Goal: Task Accomplishment & Management: Use online tool/utility

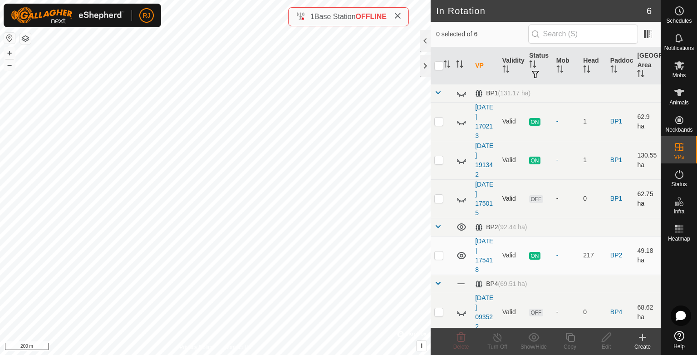
click at [461, 197] on icon at bounding box center [461, 198] width 11 height 11
click at [679, 70] on icon at bounding box center [679, 65] width 11 height 11
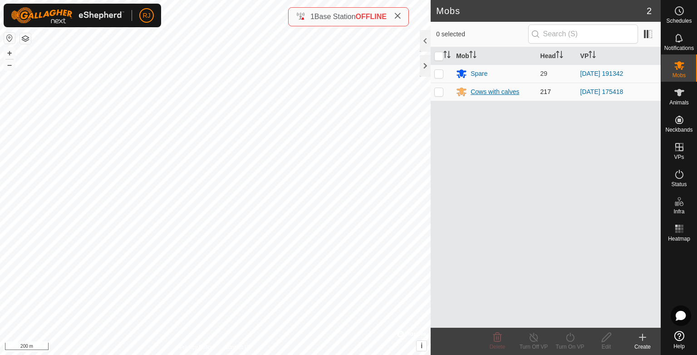
click at [501, 90] on div "Cows with calves" at bounding box center [494, 92] width 49 height 10
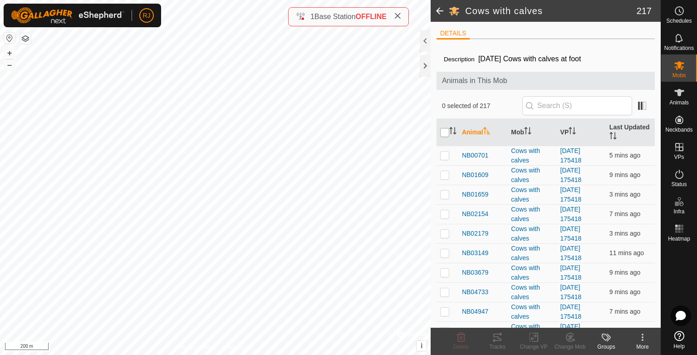
click at [444, 132] on input "checkbox" at bounding box center [444, 132] width 9 height 9
checkbox input "true"
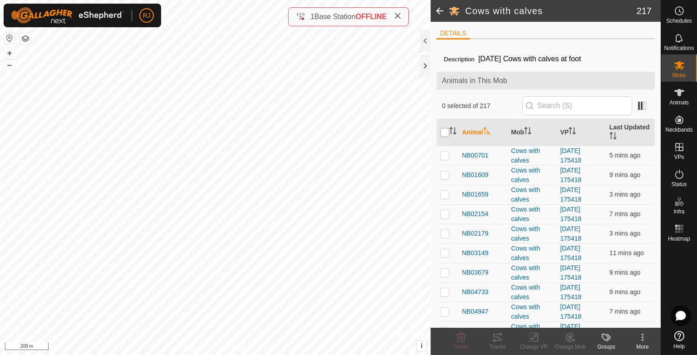
checkbox input "true"
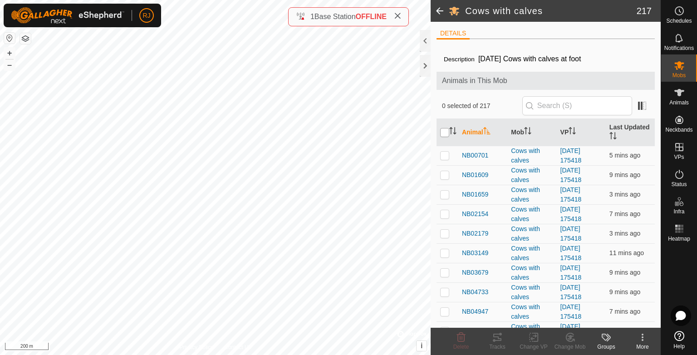
checkbox input "true"
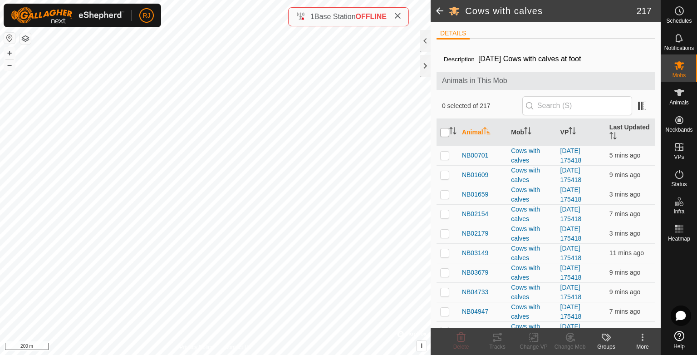
checkbox input "true"
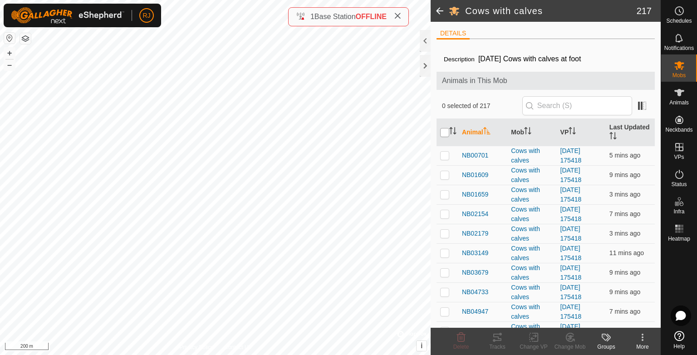
checkbox input "true"
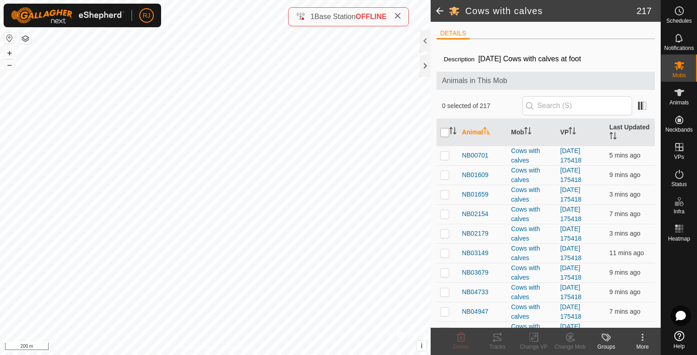
checkbox input "true"
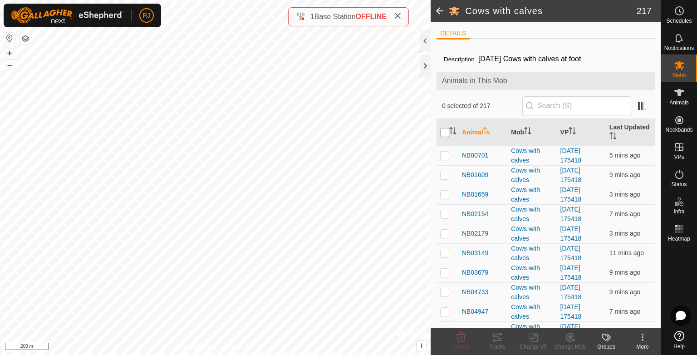
checkbox input "true"
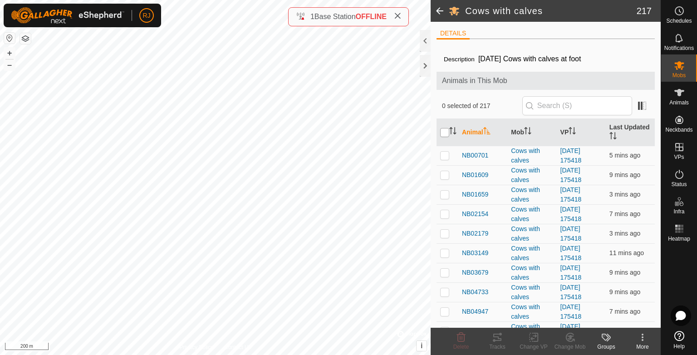
checkbox input "true"
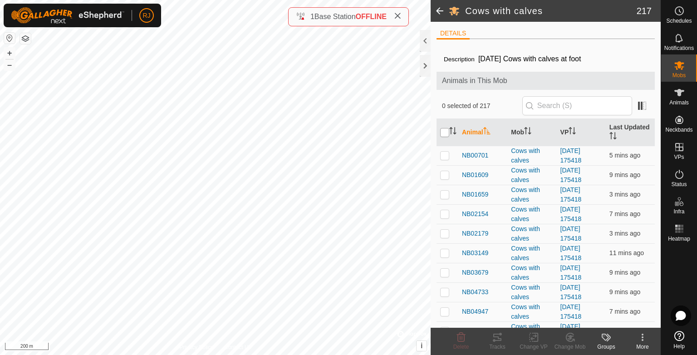
checkbox input "true"
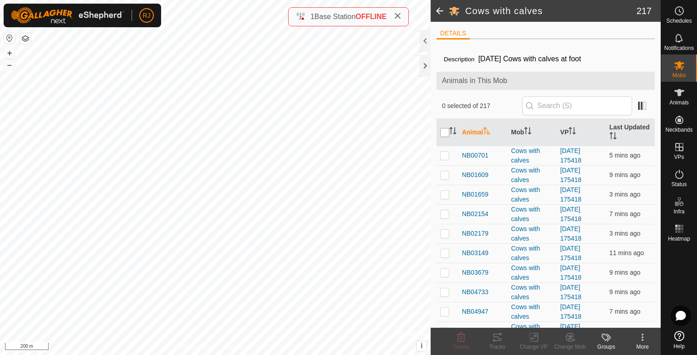
checkbox input "true"
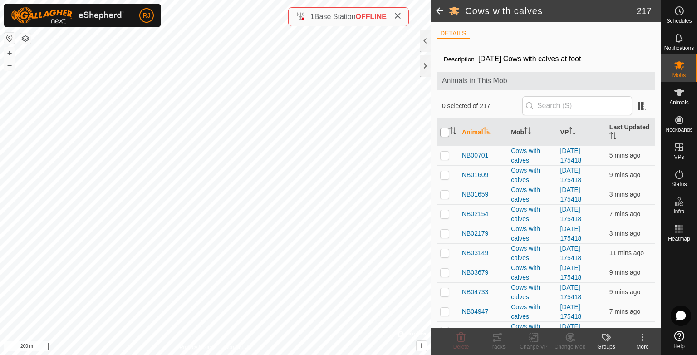
checkbox input "true"
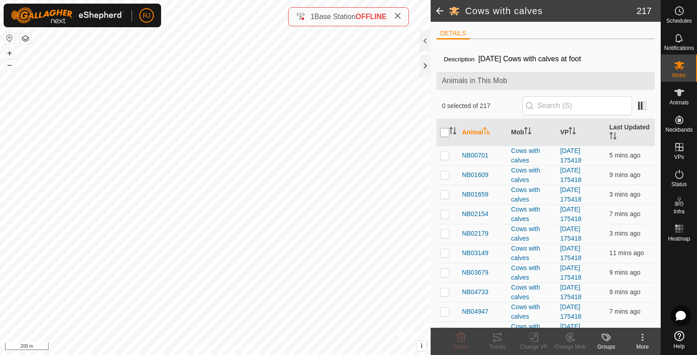
checkbox input "true"
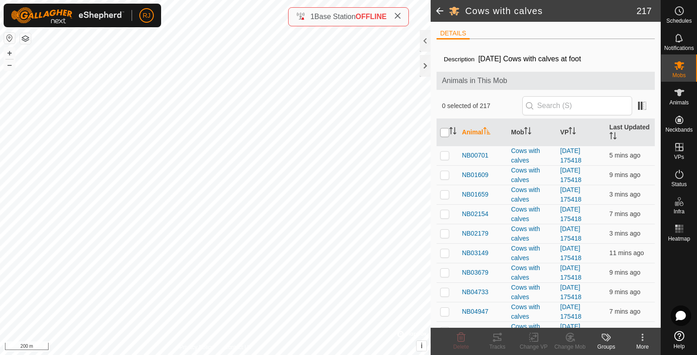
checkbox input "true"
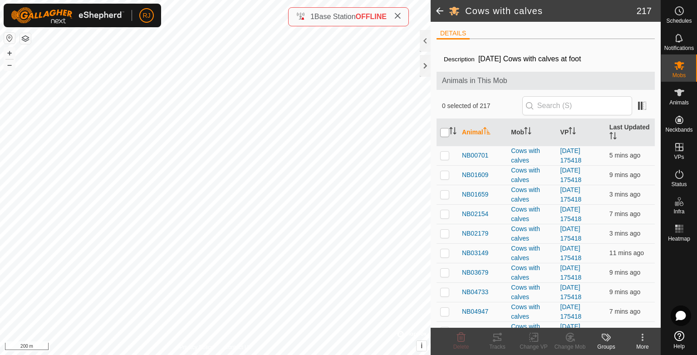
checkbox input "true"
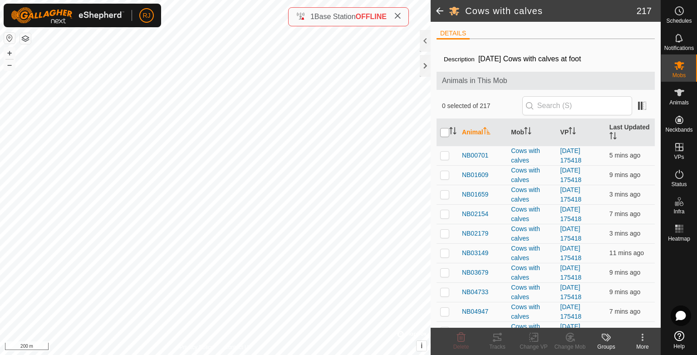
checkbox input "true"
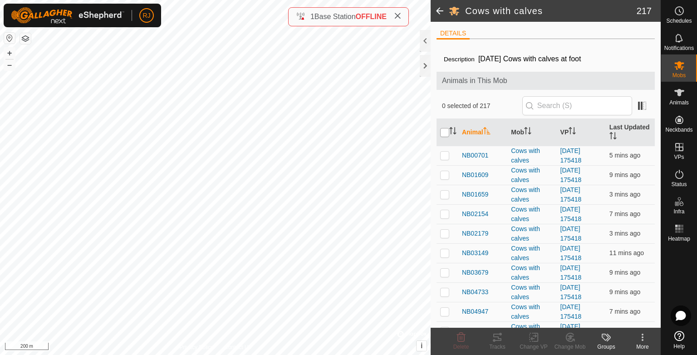
checkbox input "true"
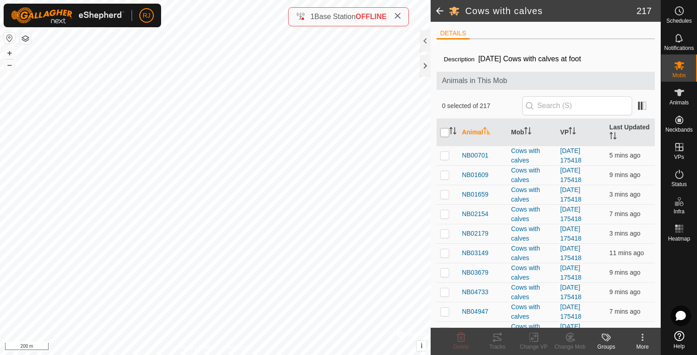
checkbox input "true"
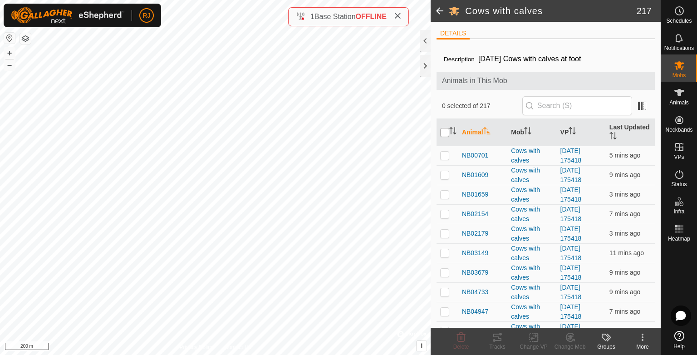
checkbox input "true"
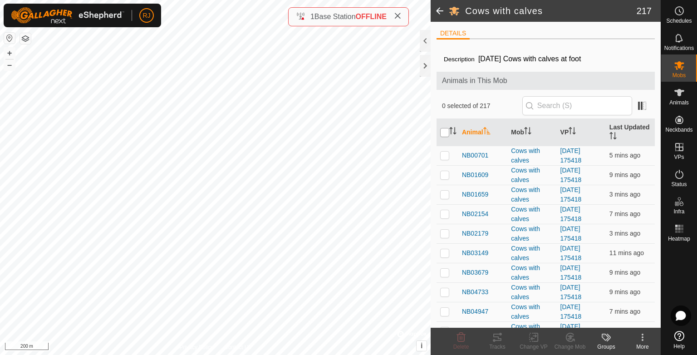
checkbox input "true"
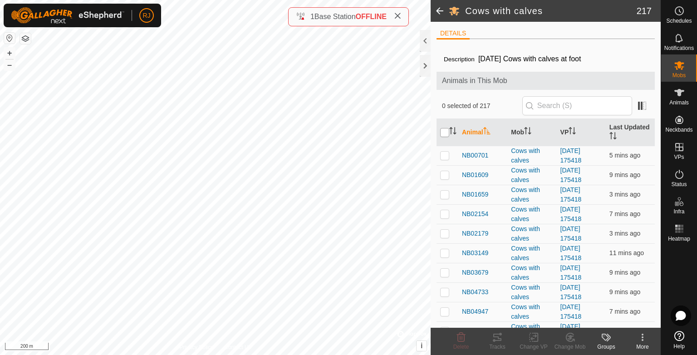
checkbox input "true"
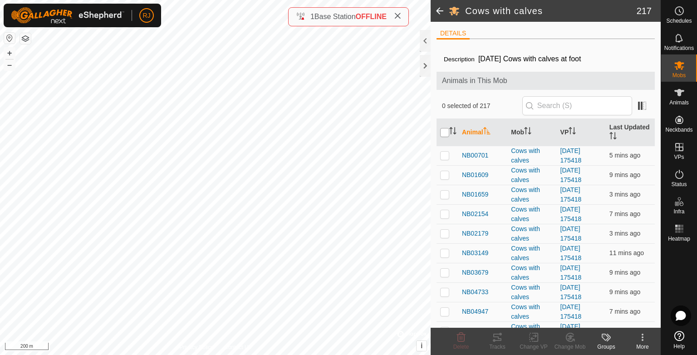
checkbox input "true"
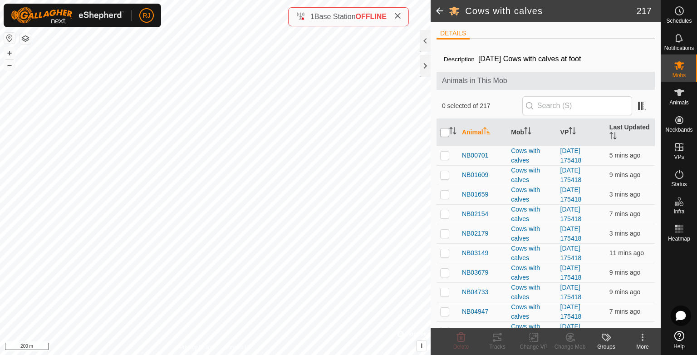
checkbox input "true"
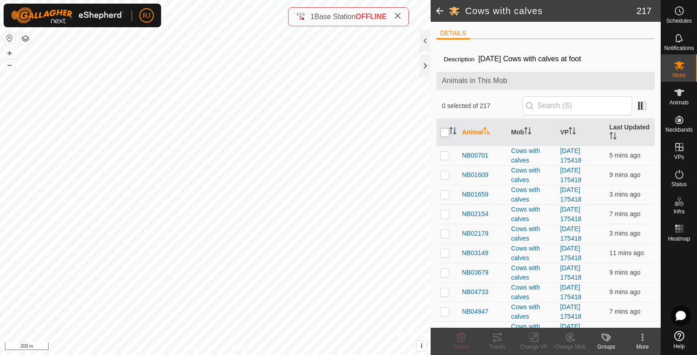
checkbox input "true"
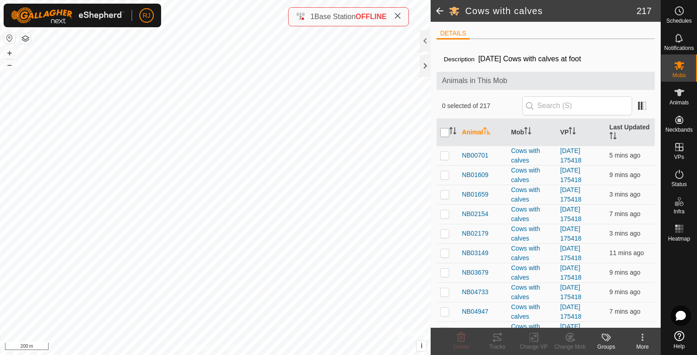
checkbox input "true"
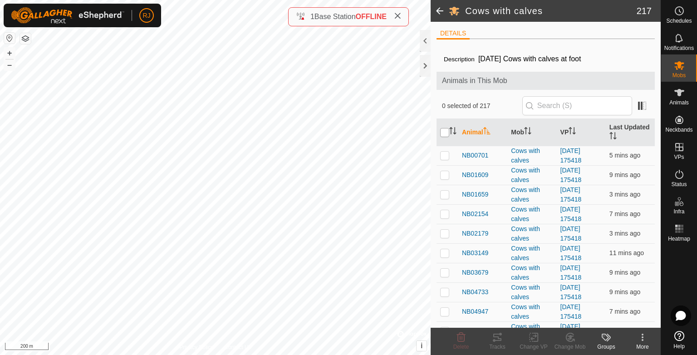
checkbox input "true"
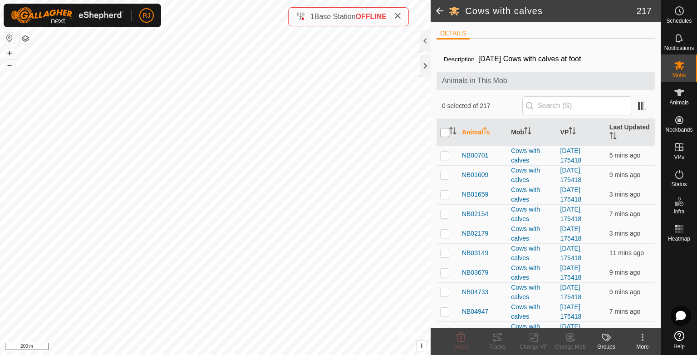
checkbox input "true"
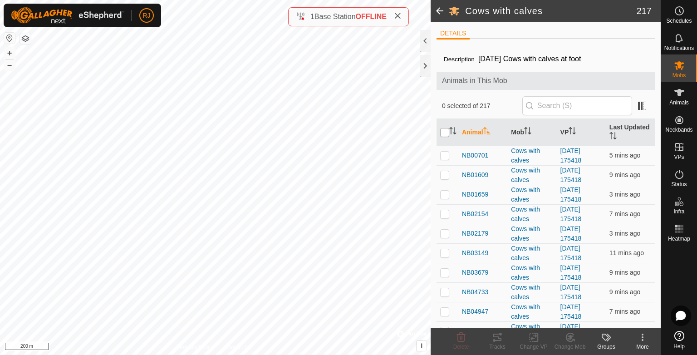
checkbox input "true"
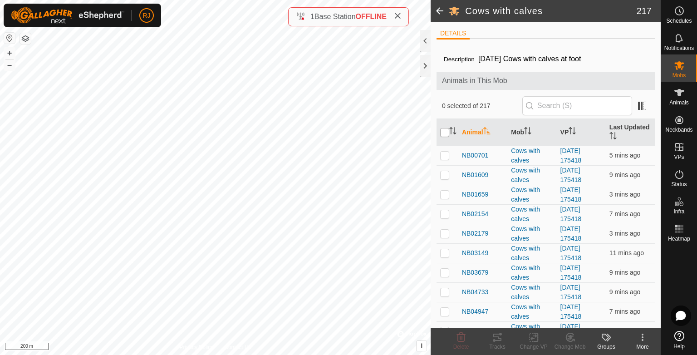
checkbox input "true"
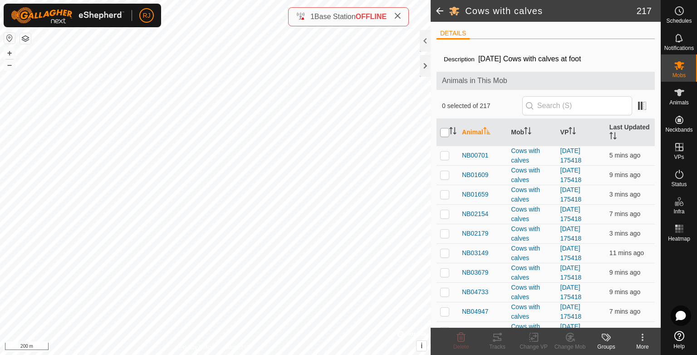
checkbox input "true"
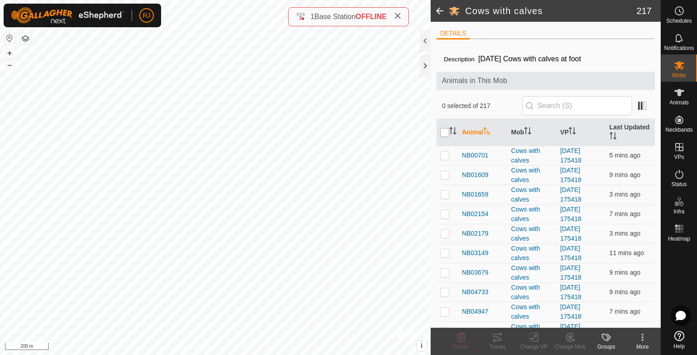
checkbox input "true"
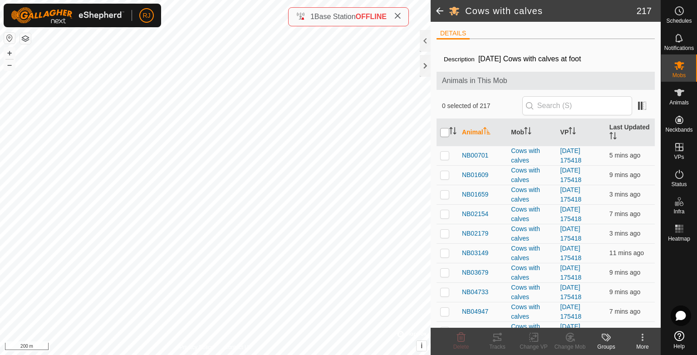
checkbox input "true"
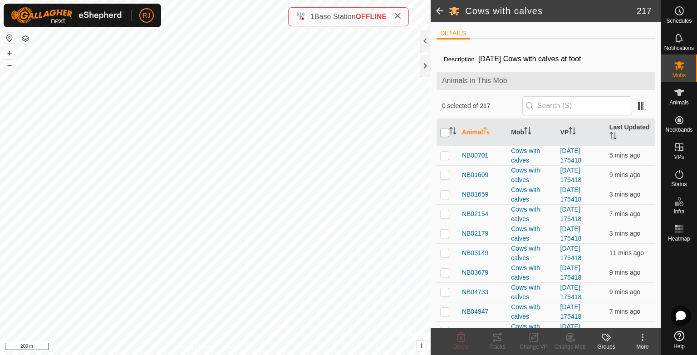
checkbox input "true"
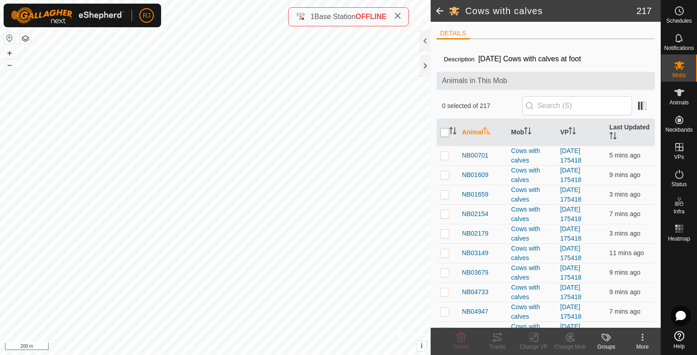
checkbox input "true"
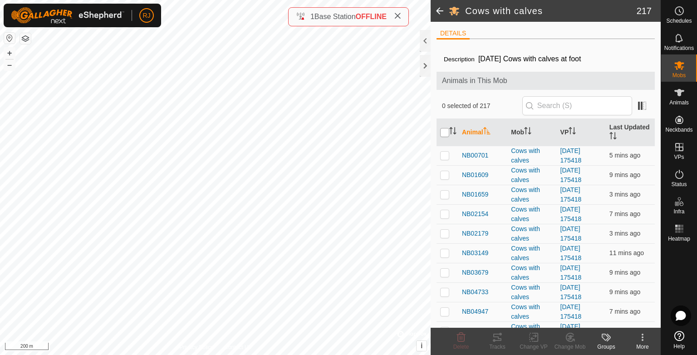
checkbox input "true"
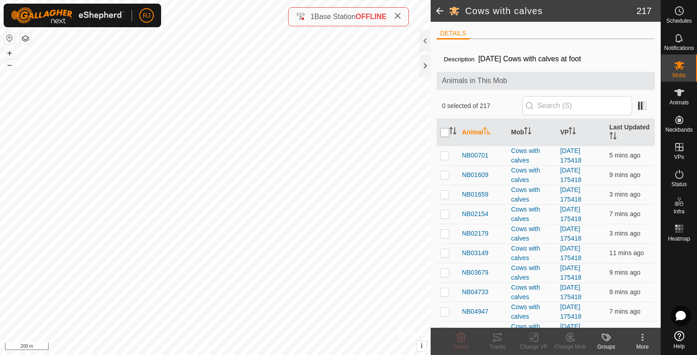
checkbox input "true"
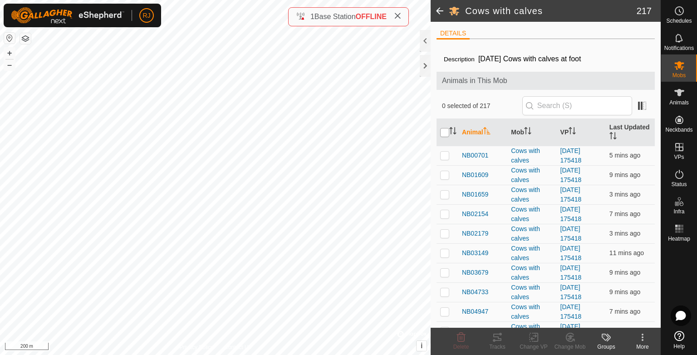
checkbox input "true"
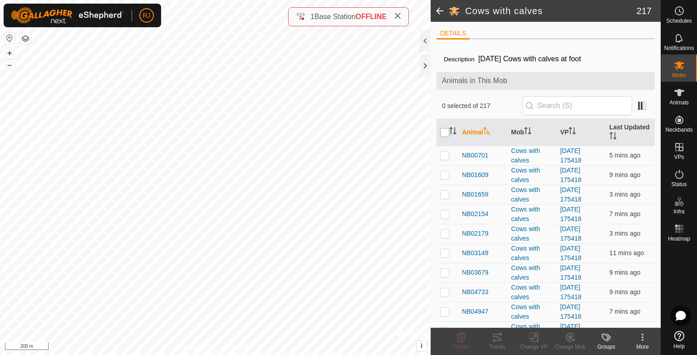
checkbox input "true"
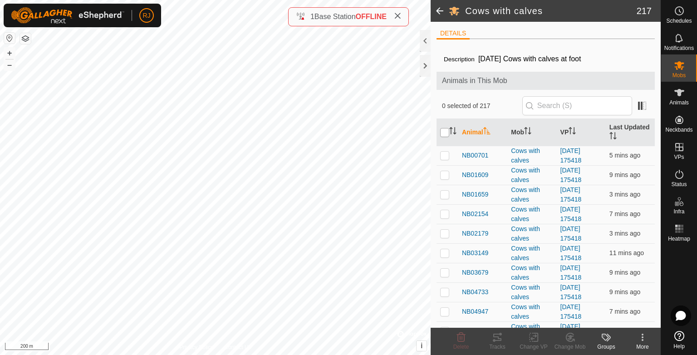
checkbox input "true"
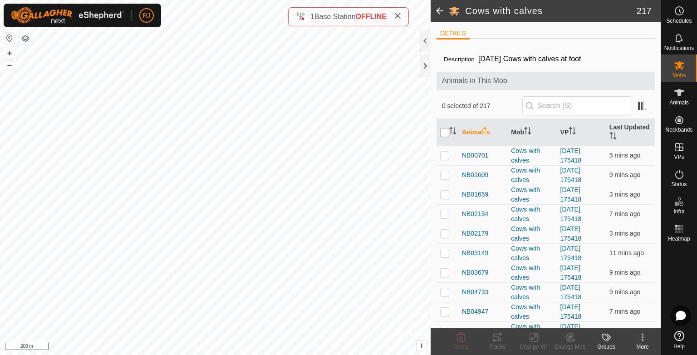
checkbox input "true"
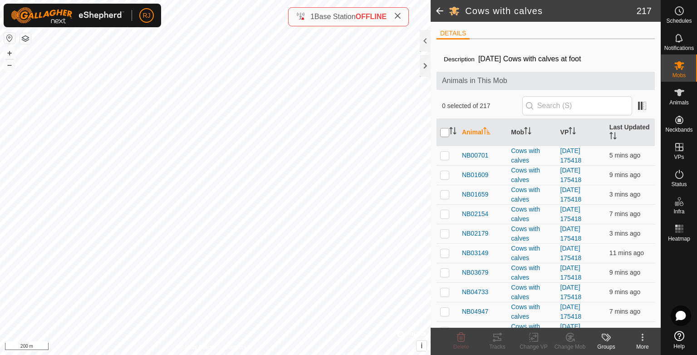
checkbox input "true"
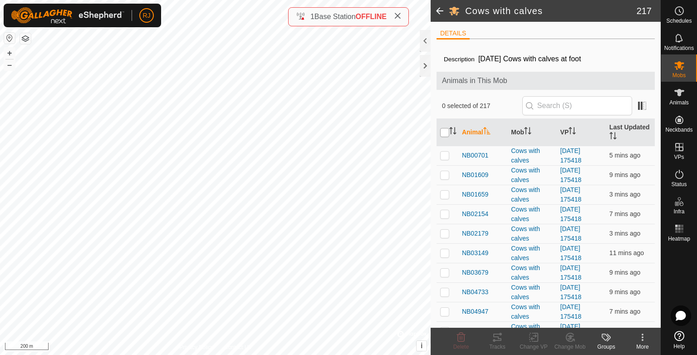
checkbox input "true"
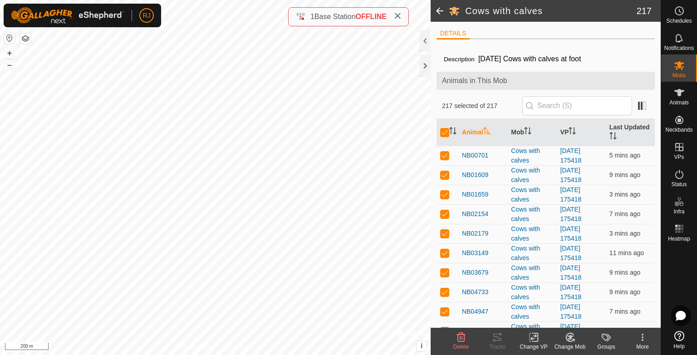
click at [533, 337] on icon at bounding box center [533, 337] width 11 height 11
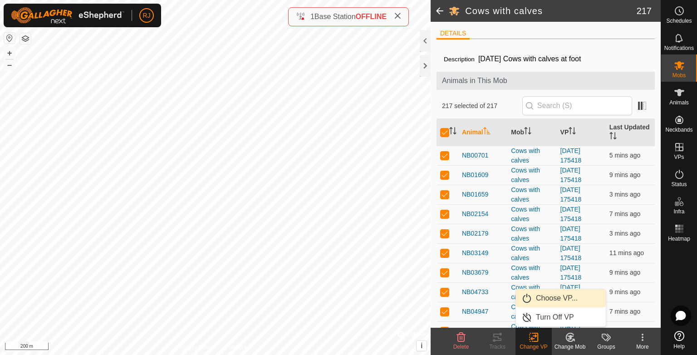
click at [546, 302] on link "Choose VP..." at bounding box center [561, 298] width 90 height 18
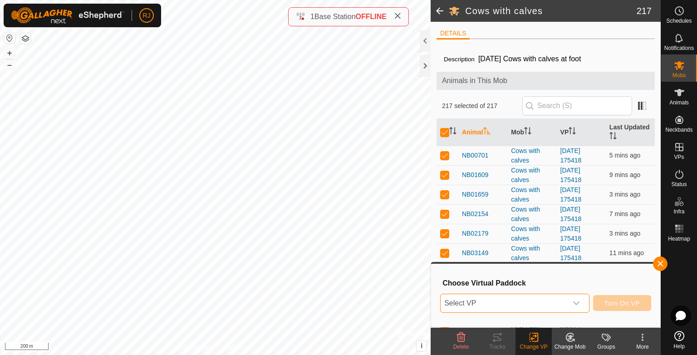
click at [521, 302] on span "Select VP" at bounding box center [503, 303] width 127 height 18
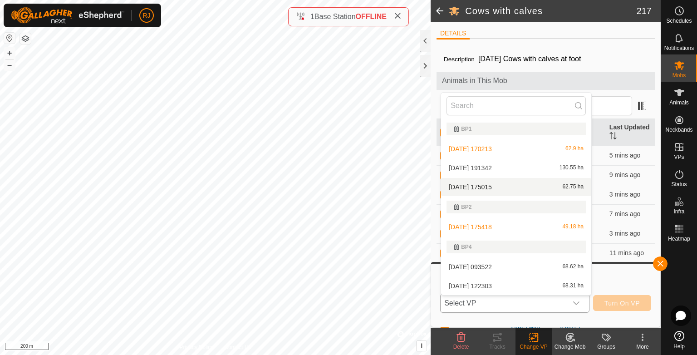
click at [483, 185] on li "2025-08-21 175015 62.75 ha" at bounding box center [516, 187] width 150 height 18
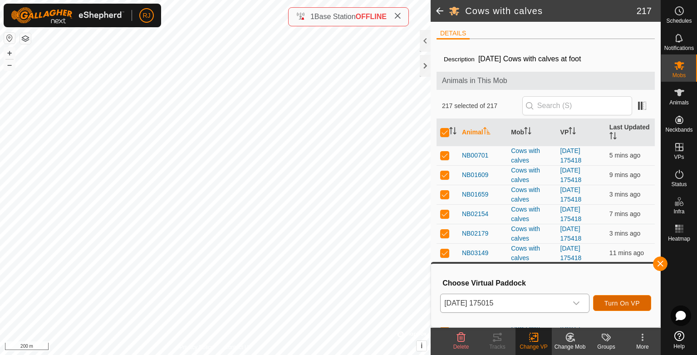
click at [625, 304] on span "Turn On VP" at bounding box center [621, 302] width 35 height 7
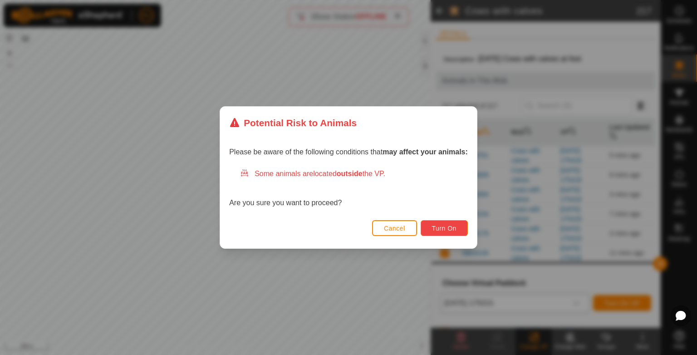
click at [448, 229] on span "Turn On" at bounding box center [444, 228] width 24 height 7
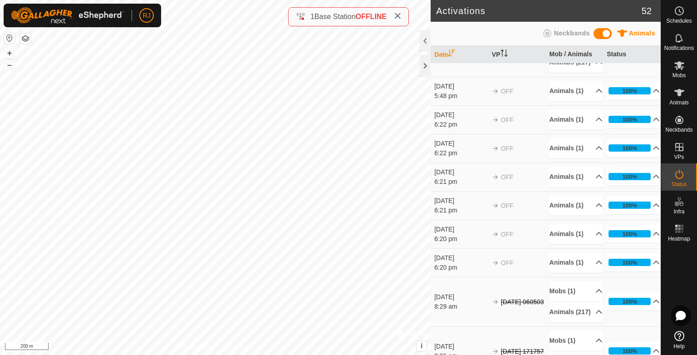
scroll to position [91, 0]
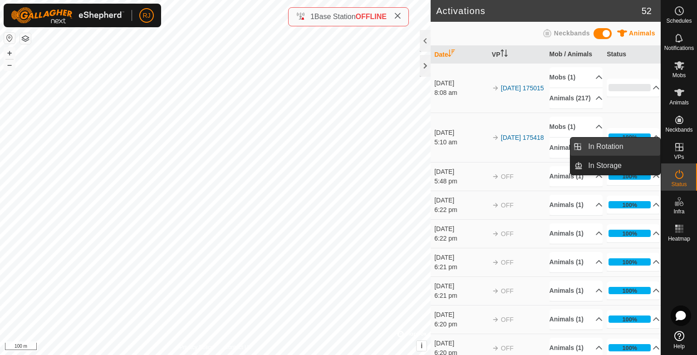
click at [606, 144] on link "In Rotation" at bounding box center [621, 146] width 78 height 18
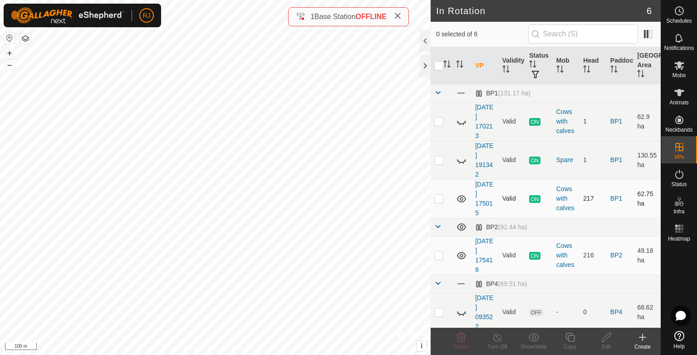
click at [437, 198] on p-checkbox at bounding box center [438, 198] width 9 height 7
checkbox input "false"
click at [460, 197] on icon at bounding box center [461, 198] width 9 height 7
click at [460, 197] on icon at bounding box center [461, 198] width 11 height 11
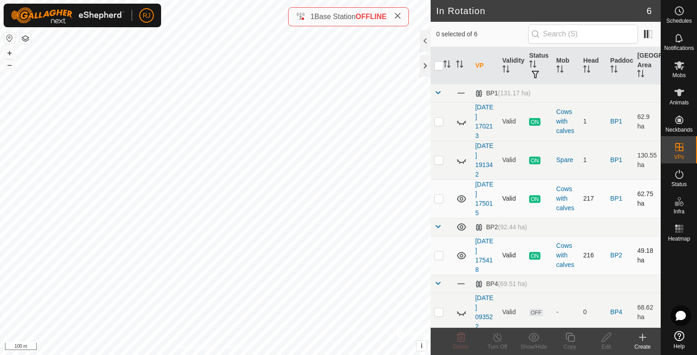
click at [460, 255] on icon at bounding box center [461, 255] width 9 height 7
click at [460, 255] on icon at bounding box center [461, 255] width 11 height 11
click at [460, 255] on icon at bounding box center [461, 255] width 9 height 7
click at [460, 255] on icon at bounding box center [461, 255] width 11 height 11
click at [460, 255] on icon at bounding box center [461, 255] width 9 height 7
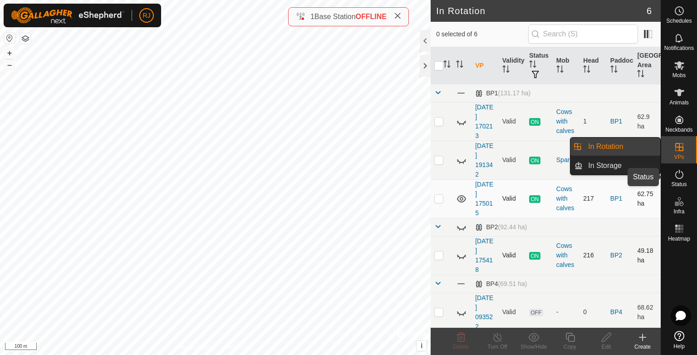
click at [679, 177] on icon at bounding box center [679, 174] width 11 height 11
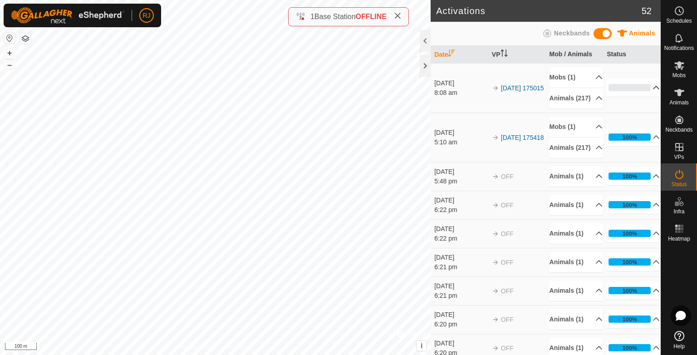
click at [643, 91] on p-accordion-header "0%" at bounding box center [632, 87] width 53 height 18
click at [642, 91] on p-accordion-header "0%" at bounding box center [632, 87] width 53 height 18
